Goal: Task Accomplishment & Management: Manage account settings

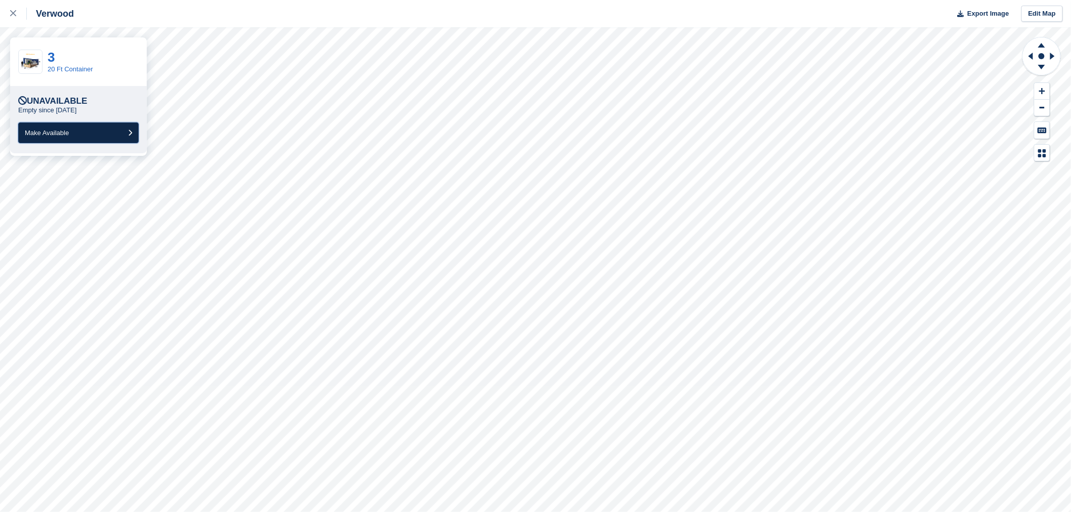
click at [79, 137] on button "Make Available" at bounding box center [78, 133] width 120 height 21
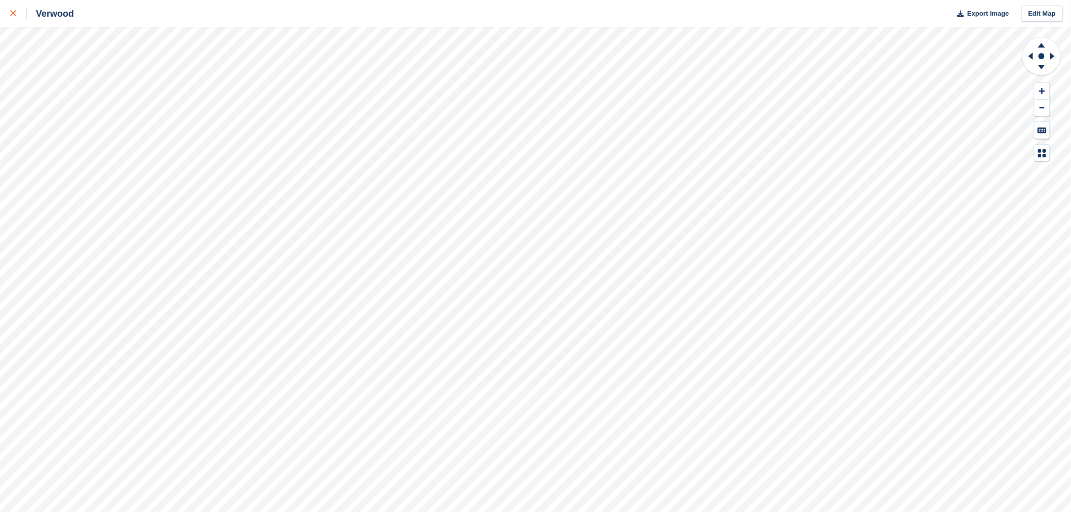
click at [15, 11] on icon at bounding box center [13, 13] width 6 height 6
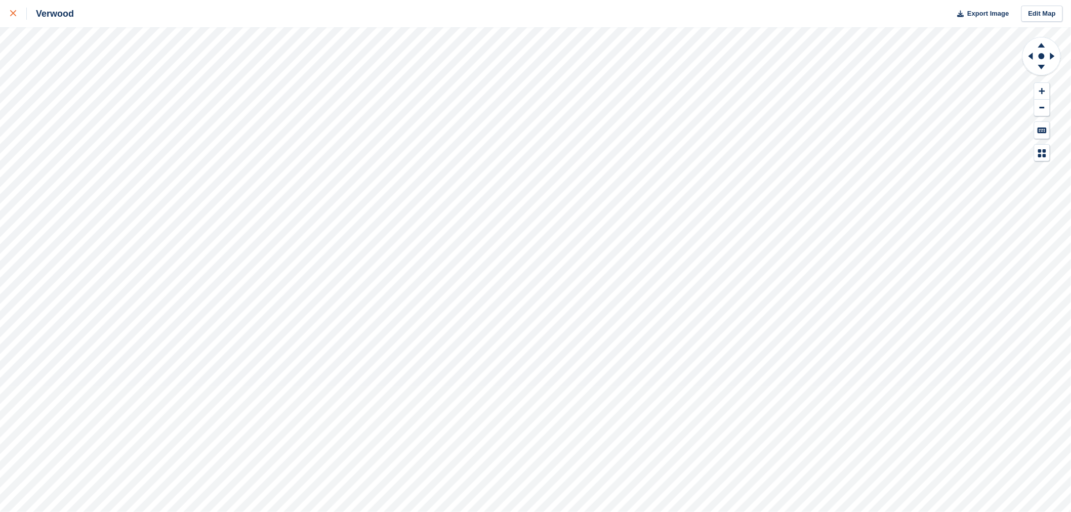
click at [15, 11] on icon at bounding box center [13, 13] width 6 height 6
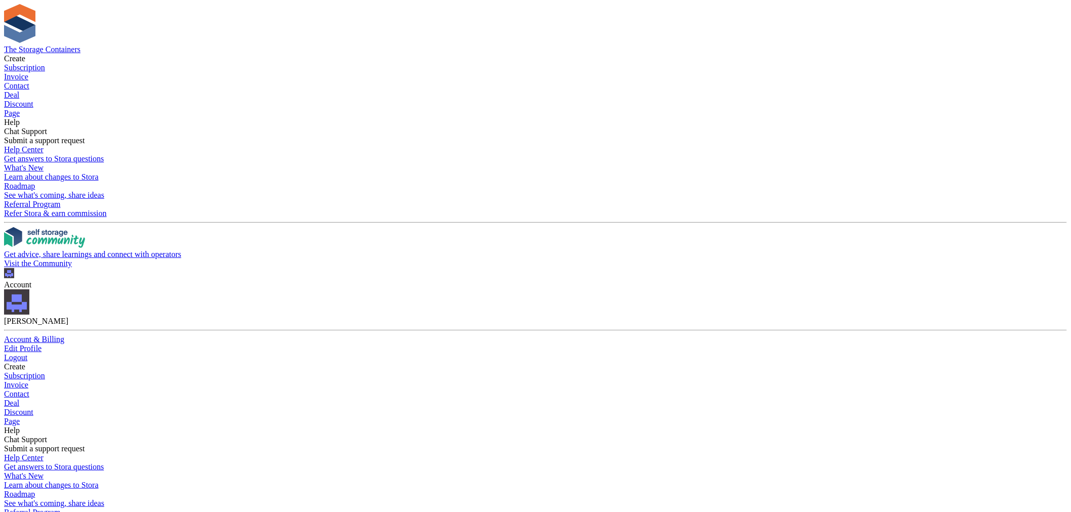
drag, startPoint x: 925, startPoint y: 412, endPoint x: 815, endPoint y: 388, distance: 112.4
